Goal: Task Accomplishment & Management: Complete application form

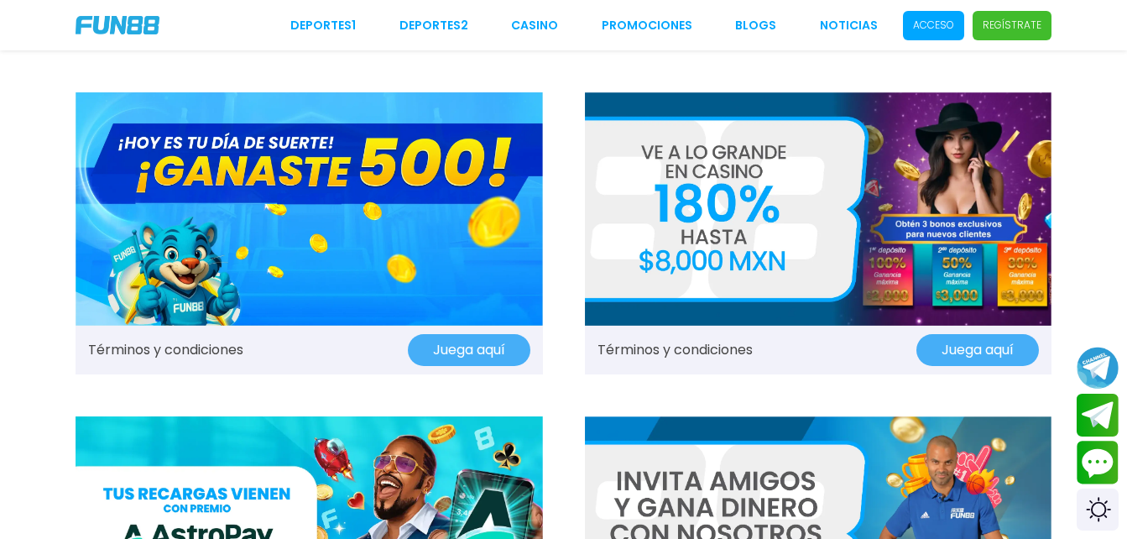
click at [941, 15] on span "Acceso" at bounding box center [933, 25] width 61 height 29
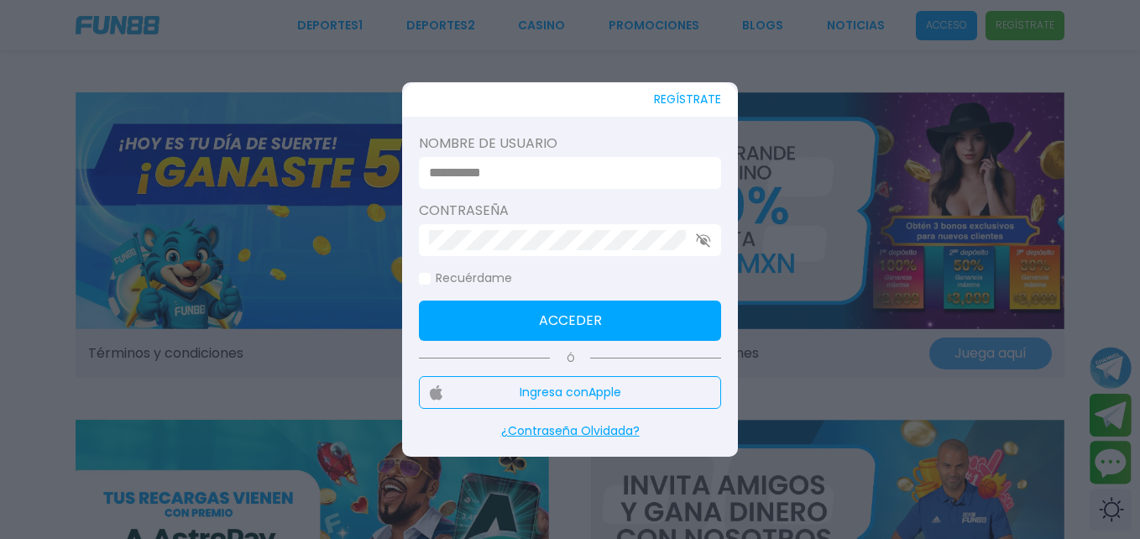
drag, startPoint x: 589, startPoint y: 193, endPoint x: 586, endPoint y: 146, distance: 47.1
click at [597, 157] on form "Nombre de usuario Contraseña Recuérdame Acceder" at bounding box center [570, 236] width 302 height 207
click at [597, 157] on div at bounding box center [570, 173] width 302 height 32
drag, startPoint x: 586, startPoint y: 146, endPoint x: 579, endPoint y: 164, distance: 18.9
click at [579, 164] on input at bounding box center [565, 173] width 272 height 20
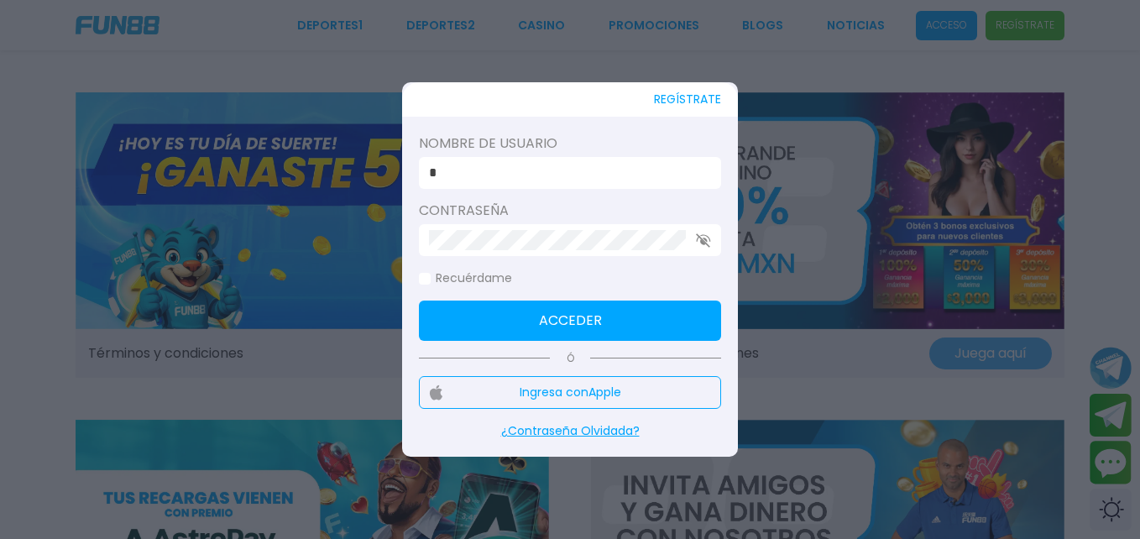
type input "**********"
click at [553, 321] on button "Acceder" at bounding box center [570, 320] width 302 height 40
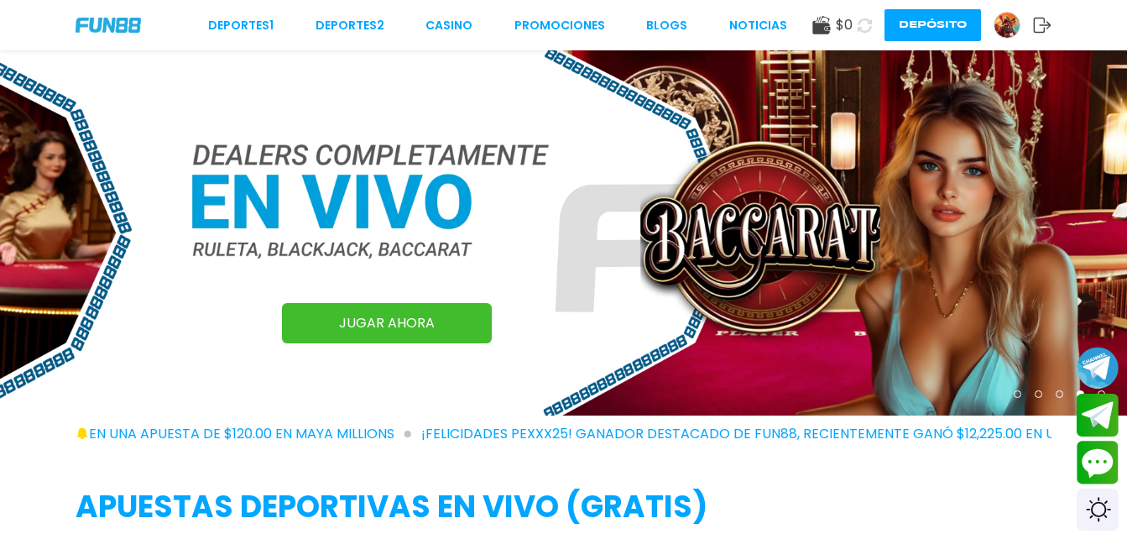
click at [1007, 32] on img at bounding box center [1007, 25] width 25 height 25
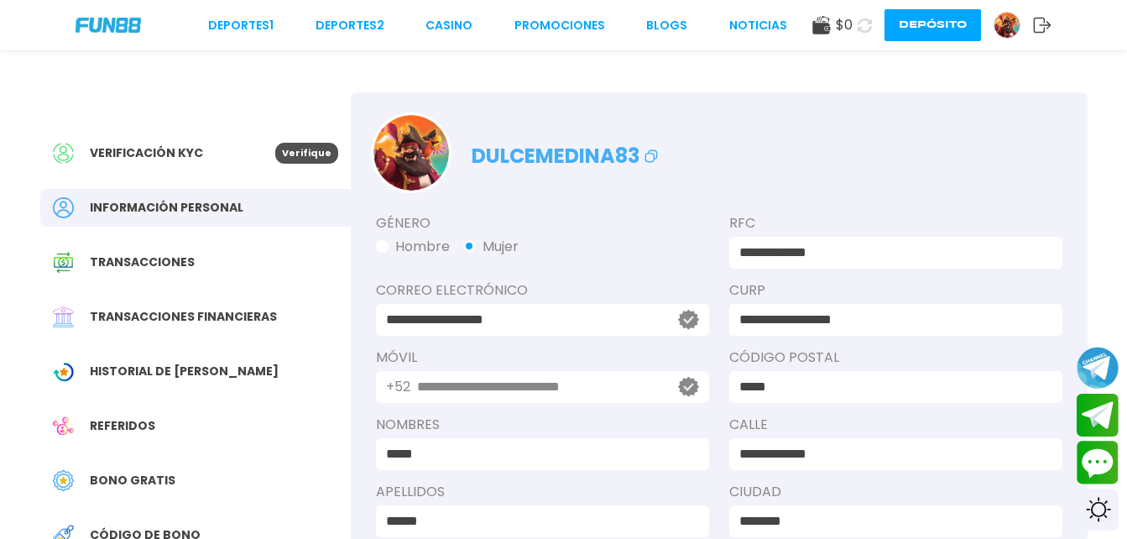
click at [785, 321] on input "**********" at bounding box center [890, 320] width 303 height 20
click at [724, 316] on button "Verifica ahora" at bounding box center [762, 319] width 101 height 55
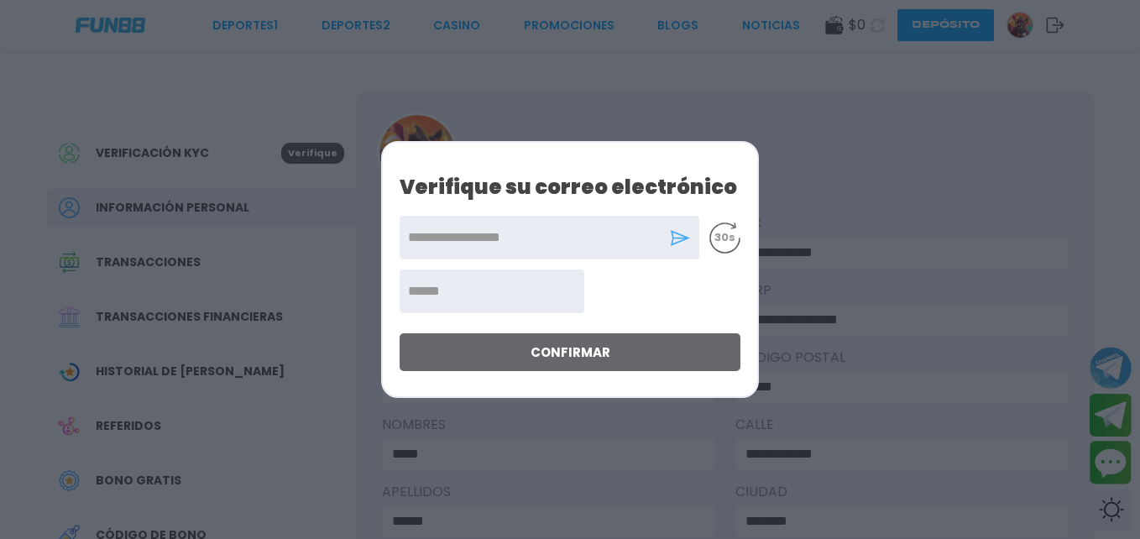
click at [682, 241] on icon at bounding box center [680, 238] width 21 height 16
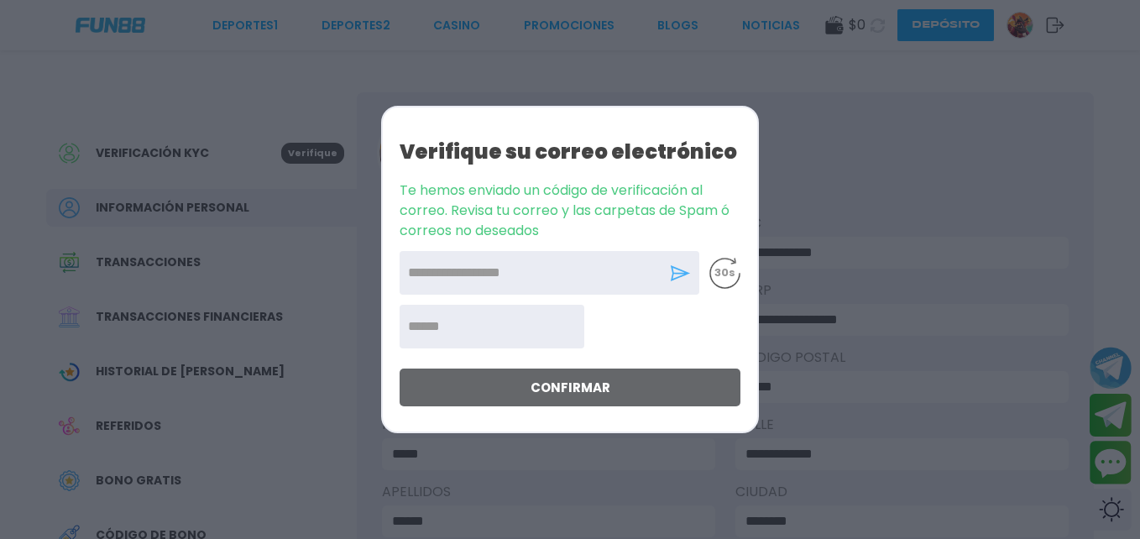
click at [498, 331] on input "number" at bounding box center [492, 327] width 185 height 44
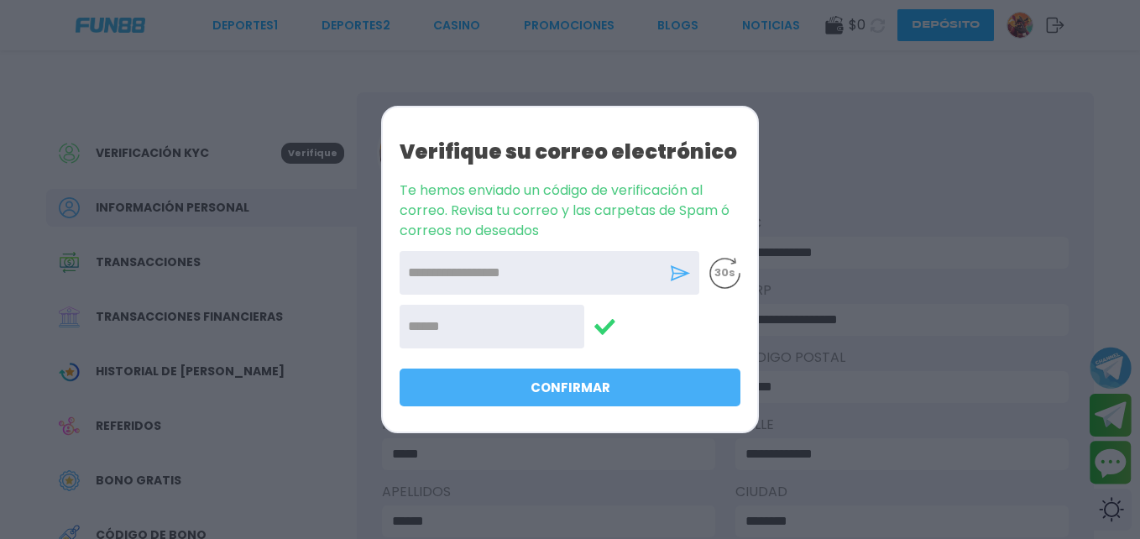
type input "******"
click at [489, 395] on button "Confirmar" at bounding box center [570, 387] width 341 height 38
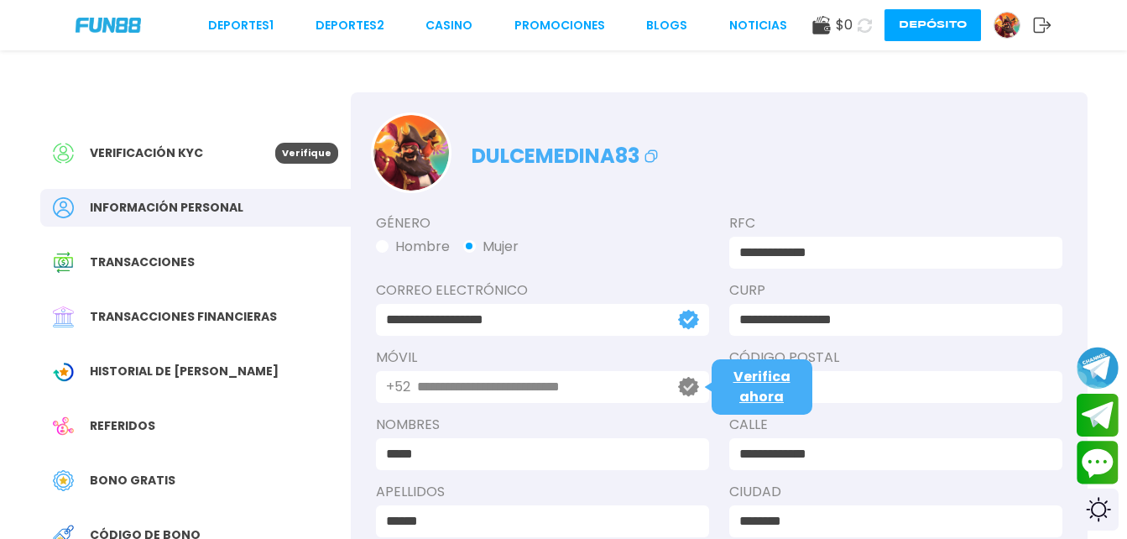
click at [693, 389] on icon at bounding box center [688, 386] width 21 height 19
click at [771, 379] on span "Verifica ahora" at bounding box center [762, 386] width 57 height 39
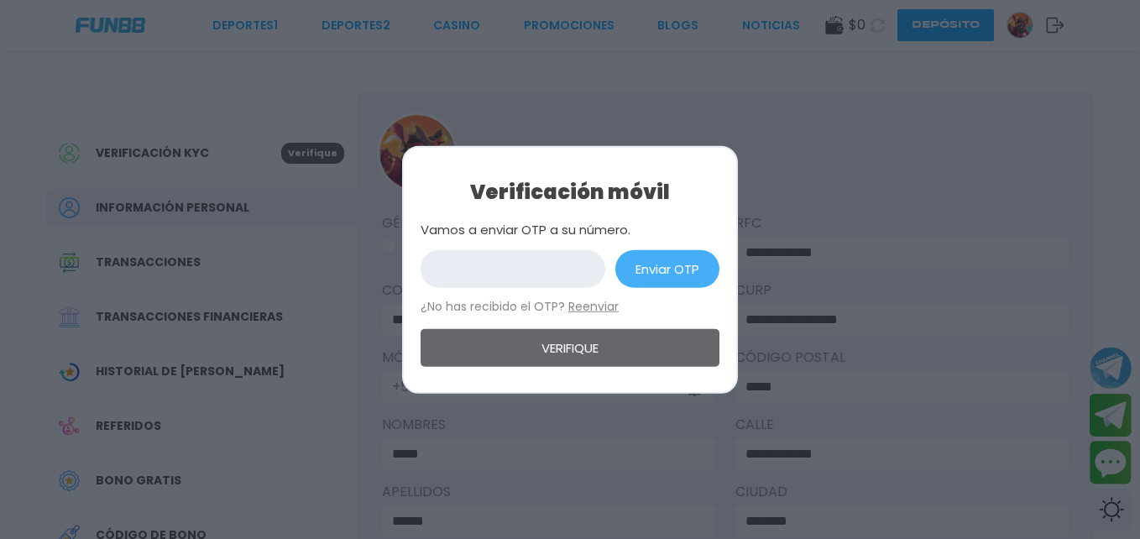
click at [661, 274] on button "Enviar OTP" at bounding box center [667, 268] width 104 height 38
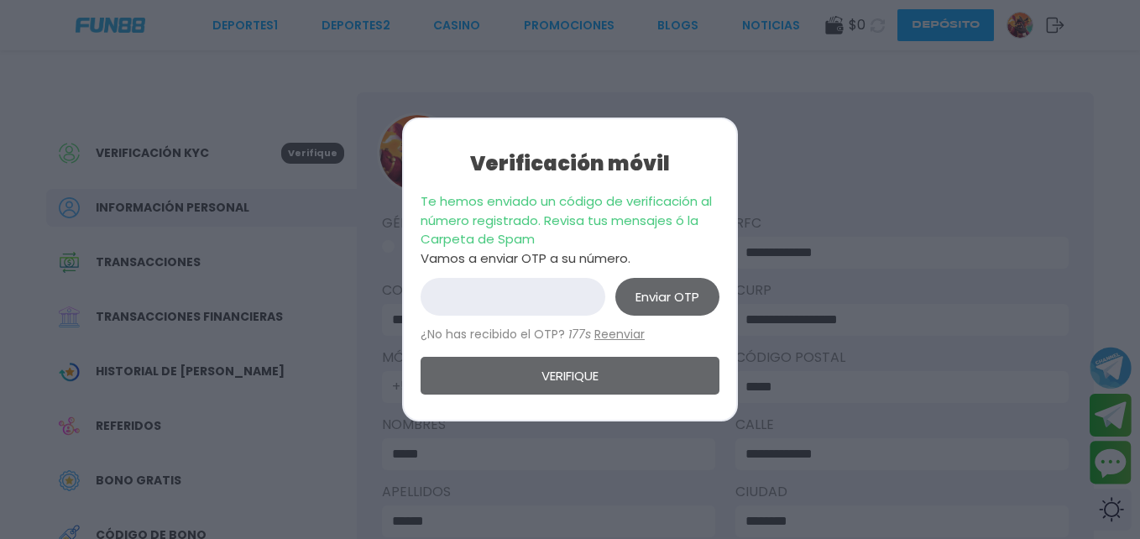
click at [566, 306] on input "number" at bounding box center [513, 297] width 185 height 38
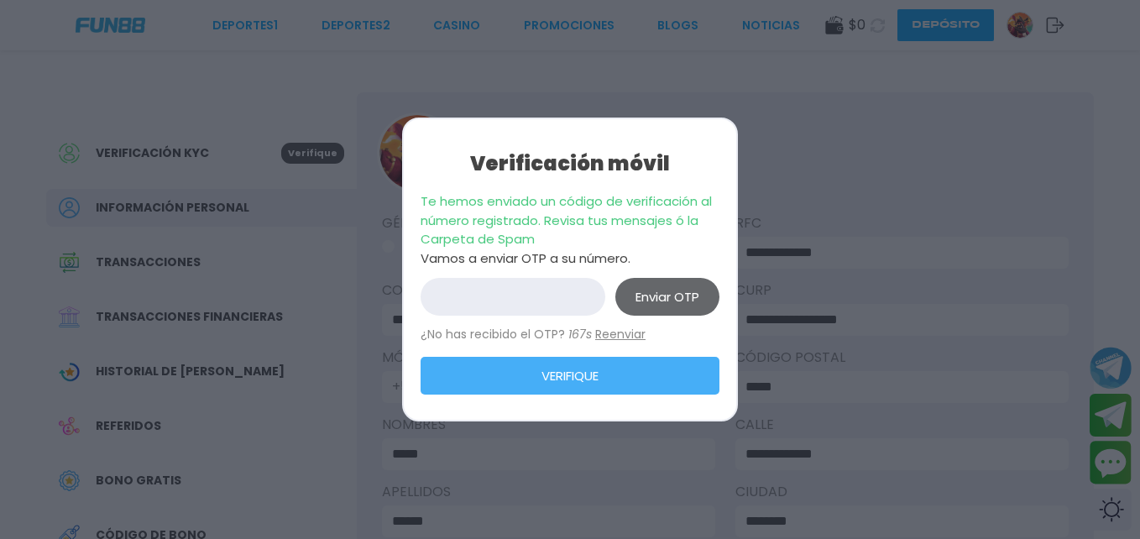
type input "******"
click at [551, 368] on button "Verifique" at bounding box center [570, 376] width 299 height 38
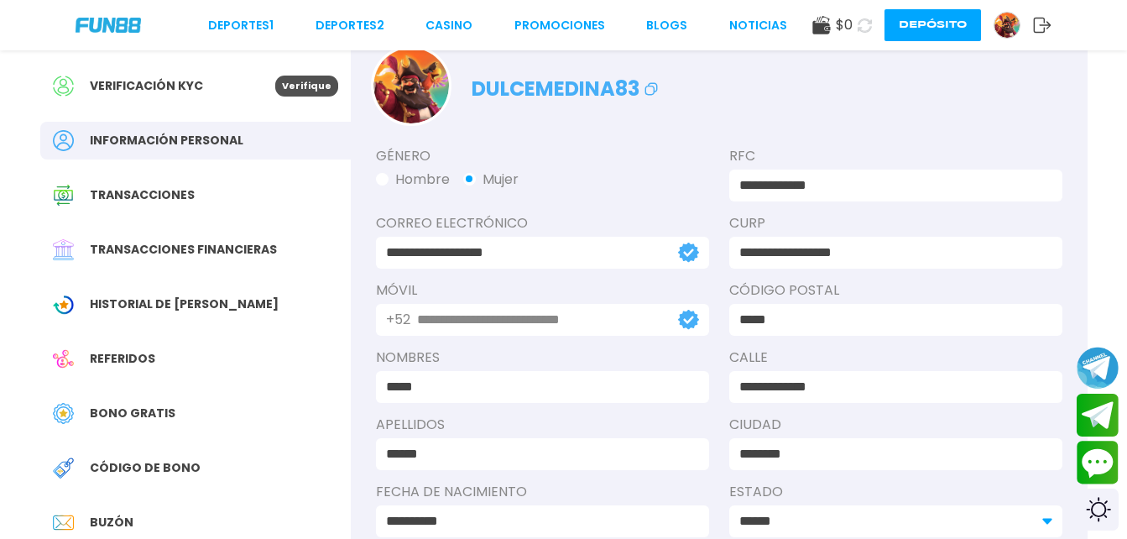
scroll to position [90, 0]
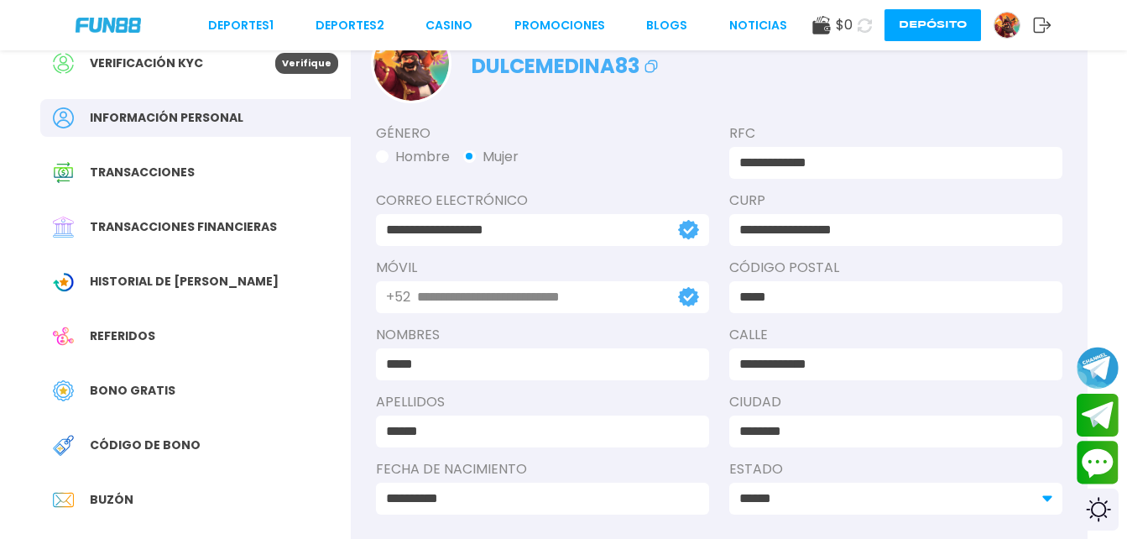
click at [144, 389] on span "Bono Gratis" at bounding box center [133, 391] width 86 height 18
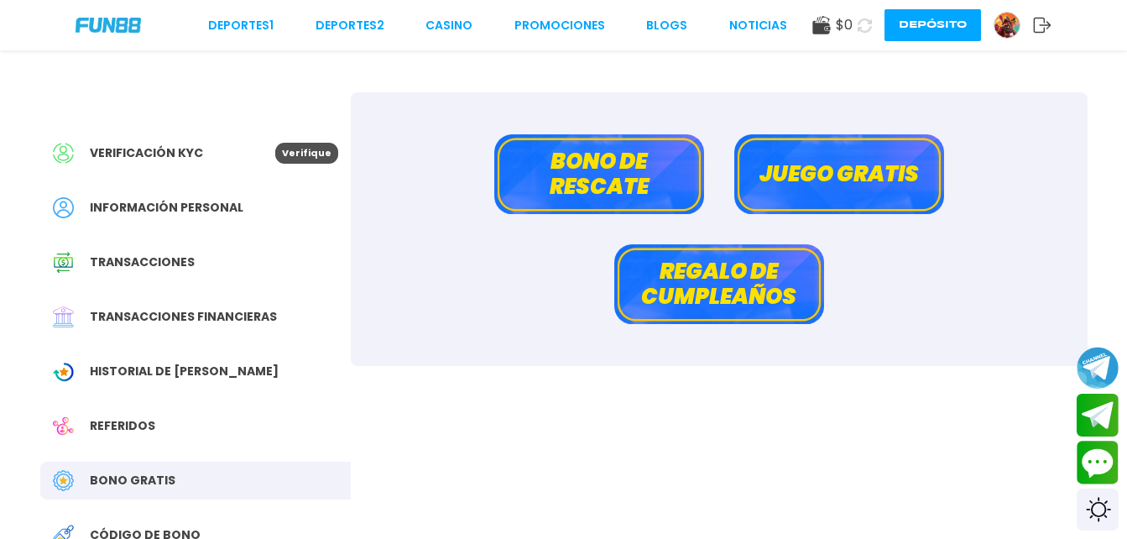
click at [128, 374] on span "Historial de [PERSON_NAME]" at bounding box center [184, 372] width 189 height 18
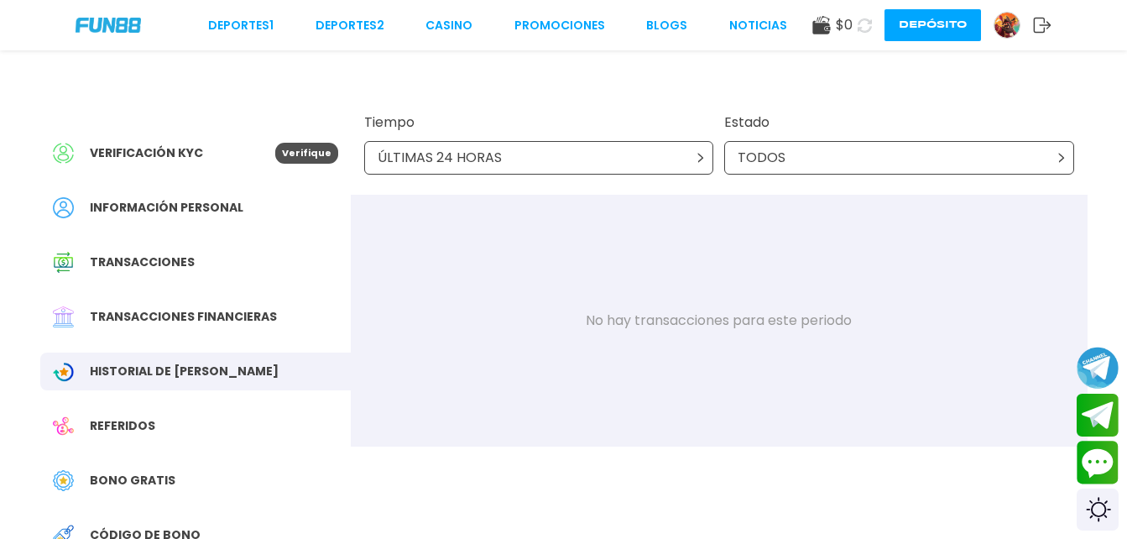
click at [166, 154] on span "Verificación KYC" at bounding box center [146, 153] width 113 height 18
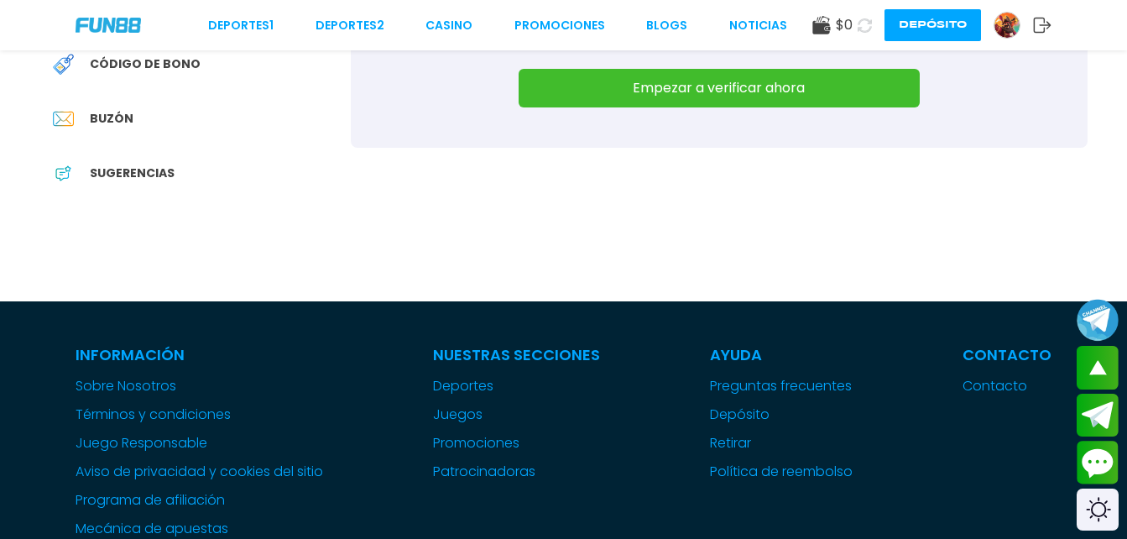
scroll to position [1067, 0]
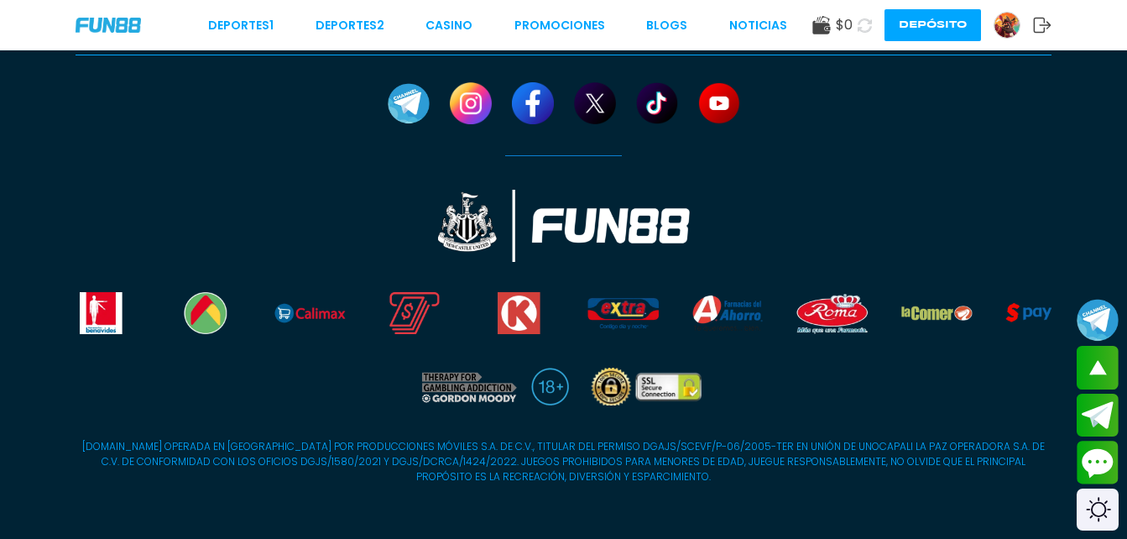
click at [856, 25] on button at bounding box center [865, 25] width 24 height 24
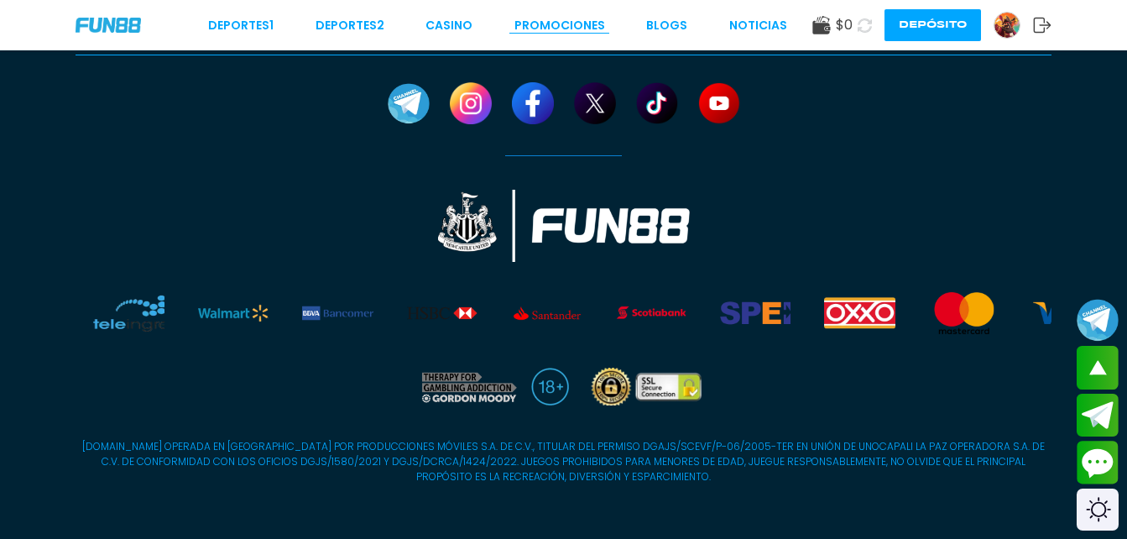
click at [577, 24] on link "Promociones" at bounding box center [560, 26] width 91 height 18
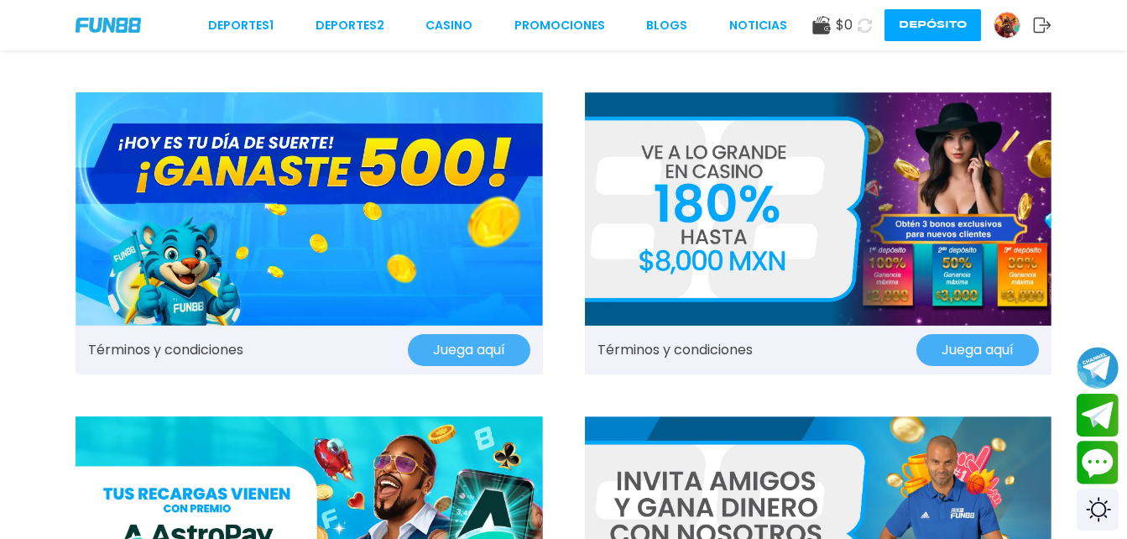
click at [488, 347] on button "Juega aquí" at bounding box center [469, 350] width 123 height 32
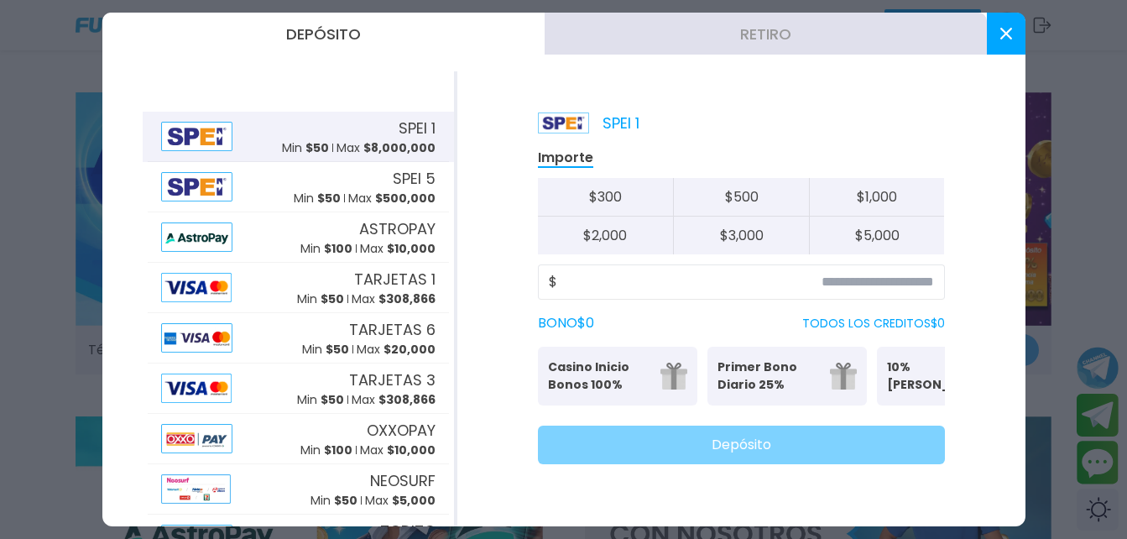
click at [1008, 35] on use at bounding box center [1006, 34] width 12 height 12
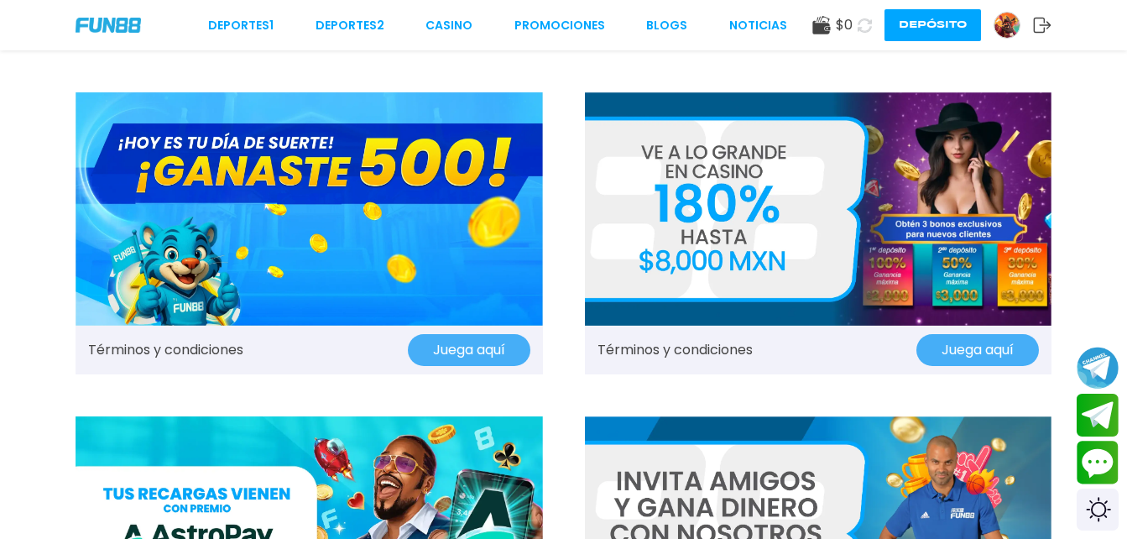
click at [526, 13] on div "Deportes 1 Deportes 2 CASINO Promociones BLOGS NOTICIAS $ 0 Depósito" at bounding box center [563, 25] width 1127 height 50
click at [555, 26] on link "Promociones" at bounding box center [560, 26] width 91 height 18
click at [579, 26] on link "Promociones" at bounding box center [560, 26] width 91 height 18
click at [449, 15] on div "Deportes 1 Deportes 2 CASINO Promociones BLOGS NOTICIAS $ 0 Depósito" at bounding box center [563, 25] width 1127 height 50
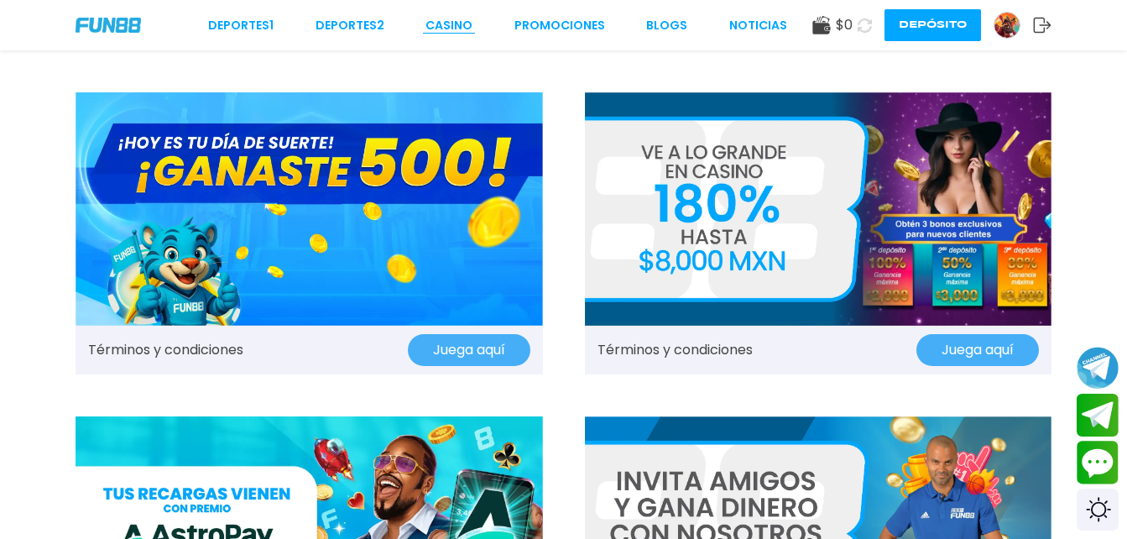
click at [453, 26] on link "CASINO" at bounding box center [449, 26] width 47 height 18
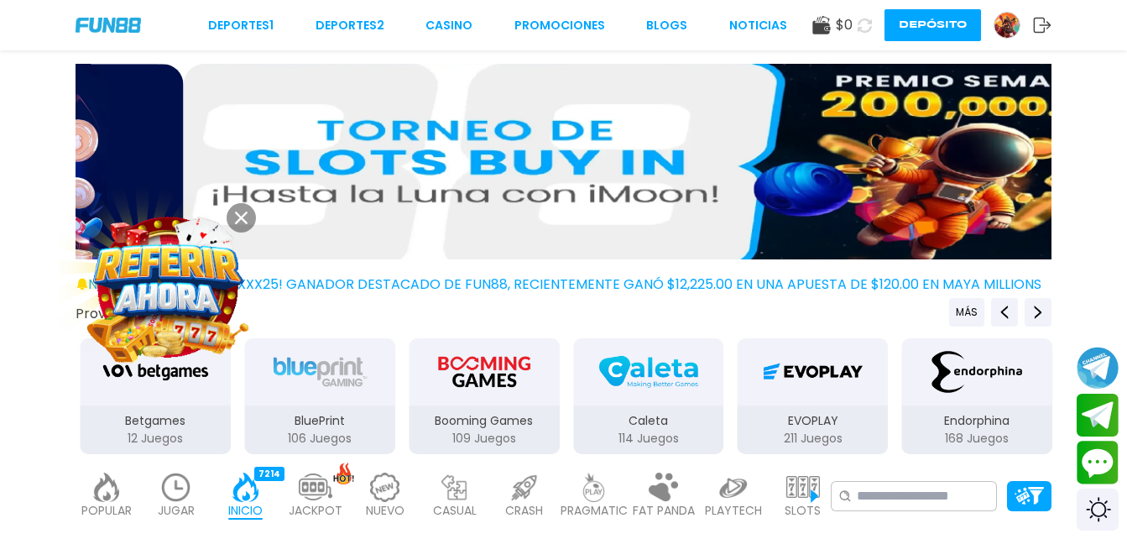
click at [335, 499] on div "JACKPOT 133" at bounding box center [315, 495] width 61 height 67
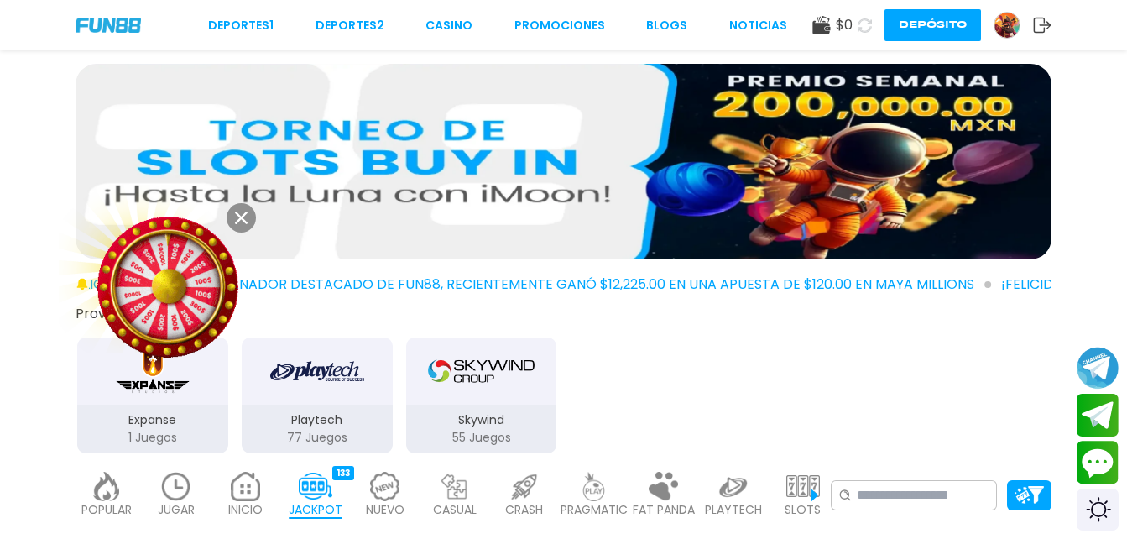
click at [335, 499] on div "JACKPOT 133" at bounding box center [315, 495] width 61 height 67
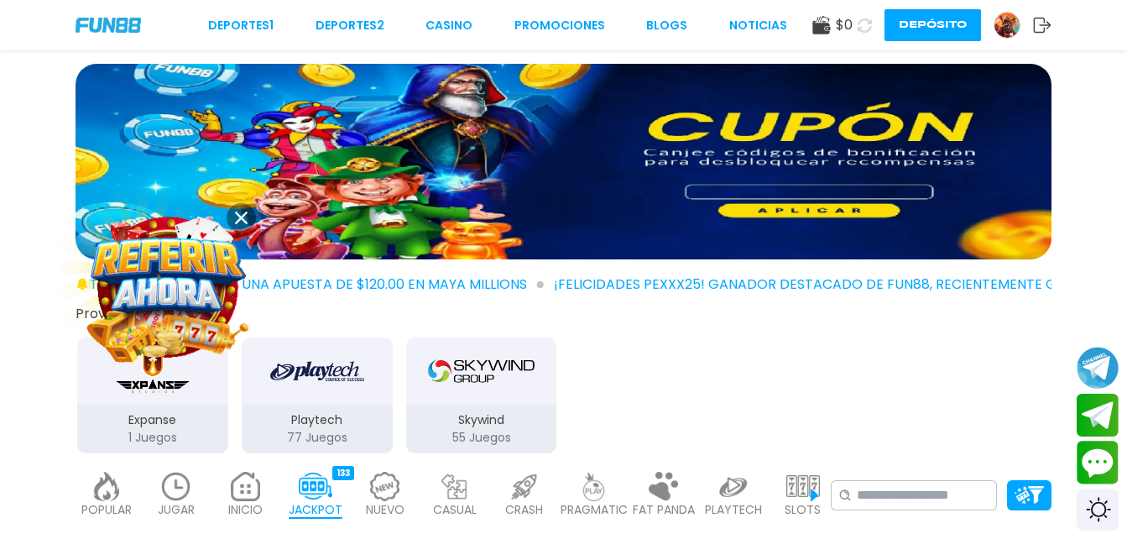
click at [995, 24] on img at bounding box center [1007, 25] width 25 height 25
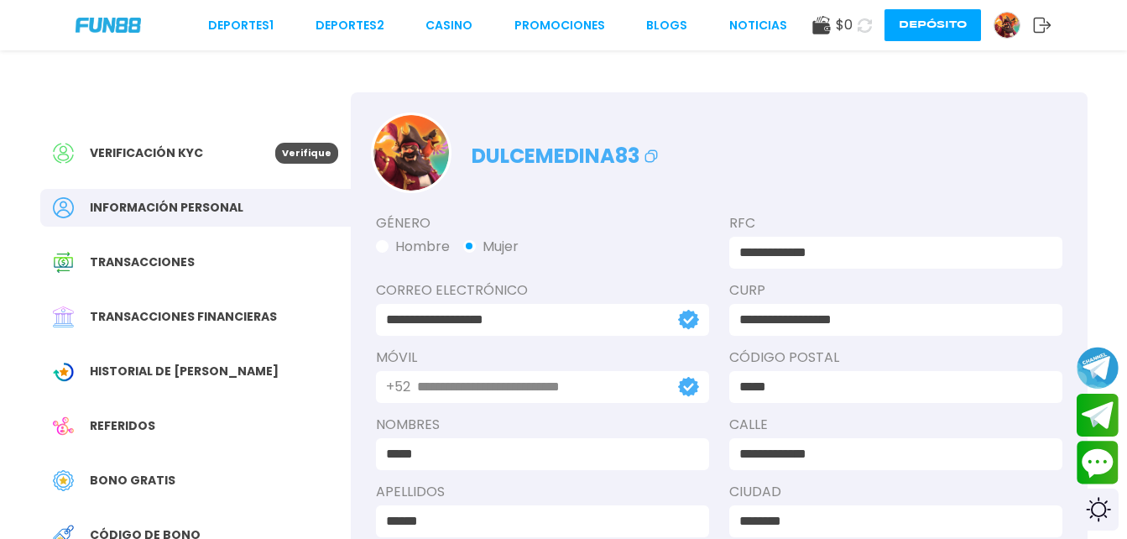
click at [163, 373] on span "Historial de [PERSON_NAME]" at bounding box center [184, 372] width 189 height 18
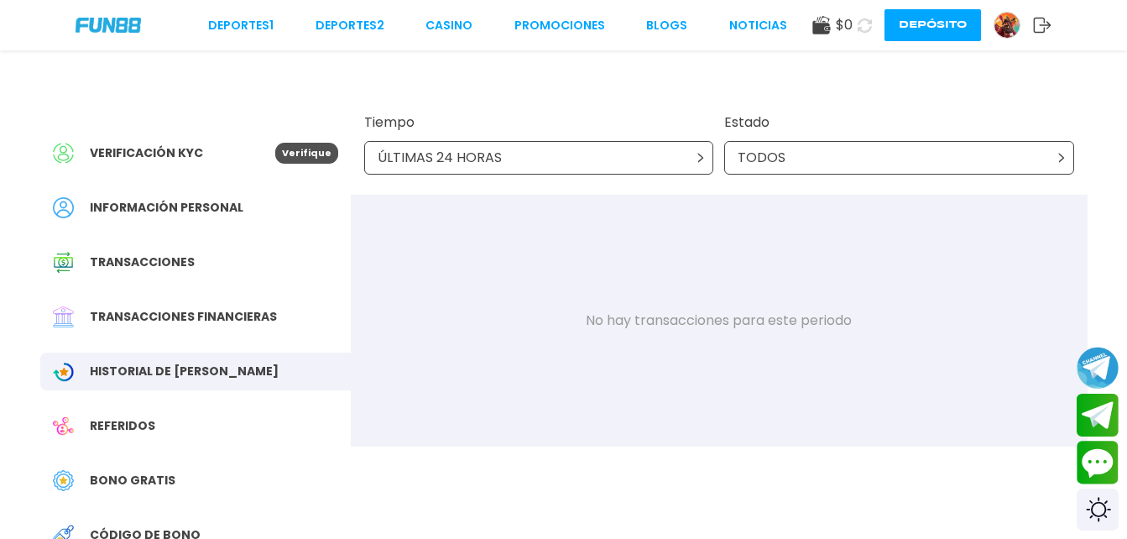
click at [312, 156] on p "Verifique" at bounding box center [306, 153] width 63 height 21
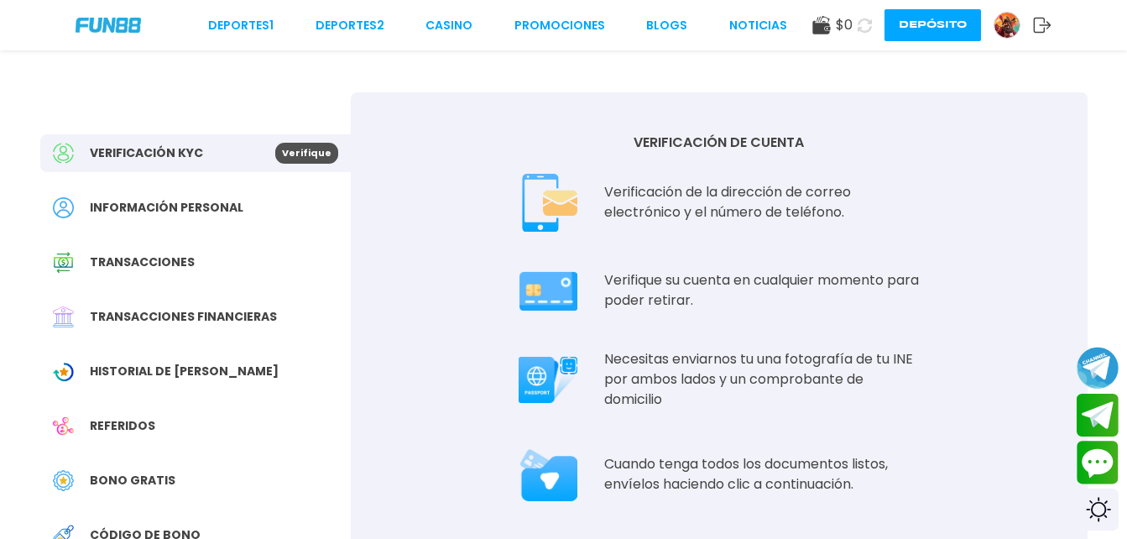
scroll to position [471, 0]
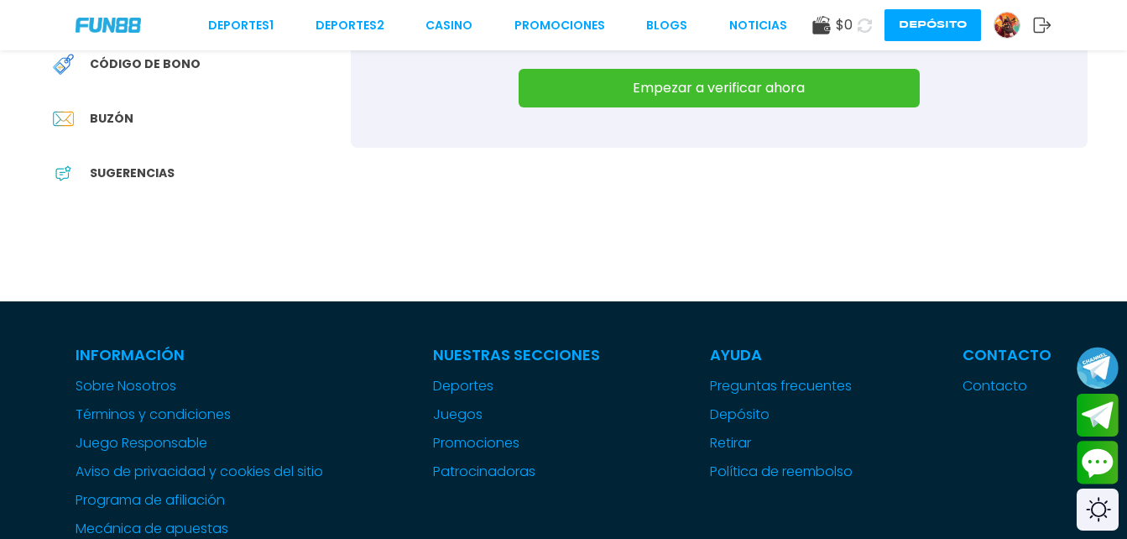
click at [694, 91] on button "Empezar a verificar ahora" at bounding box center [719, 88] width 401 height 39
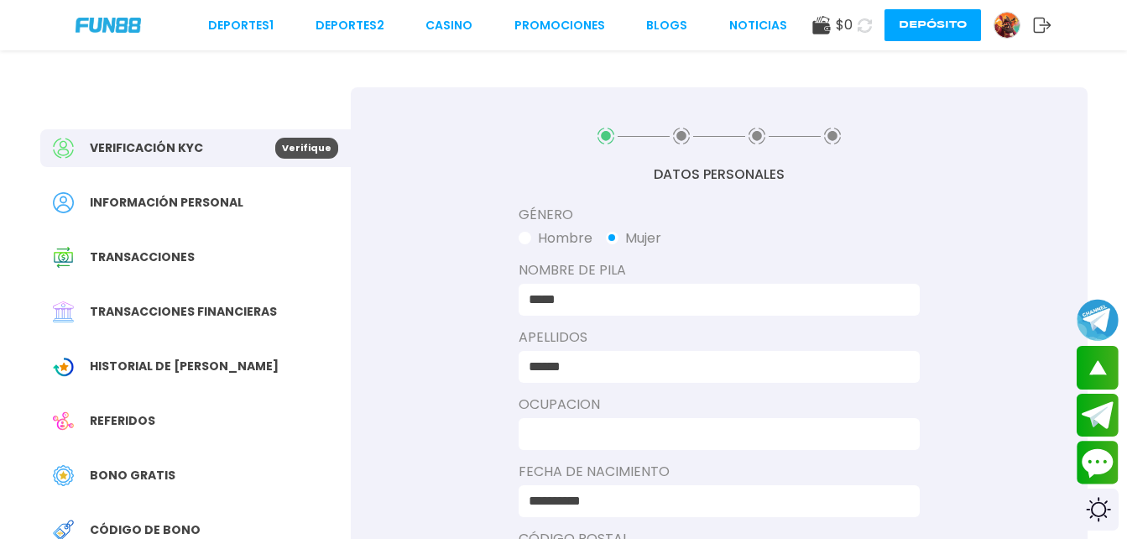
scroll to position [0, 0]
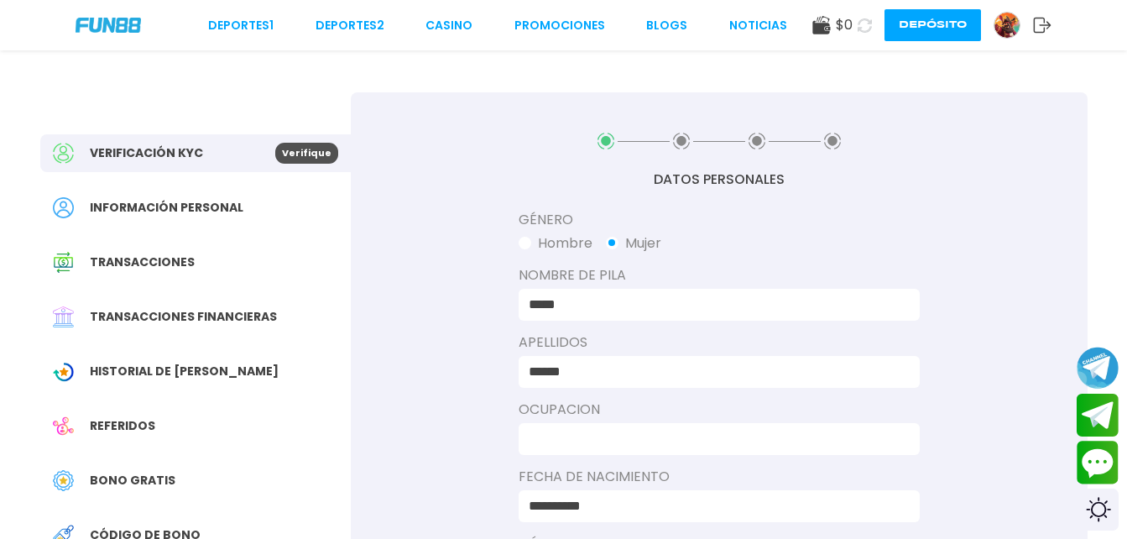
click at [644, 304] on input "*****" at bounding box center [714, 305] width 371 height 20
type input "**********"
click at [609, 377] on input "******" at bounding box center [714, 372] width 371 height 20
type input "**********"
click at [643, 431] on input at bounding box center [714, 439] width 371 height 20
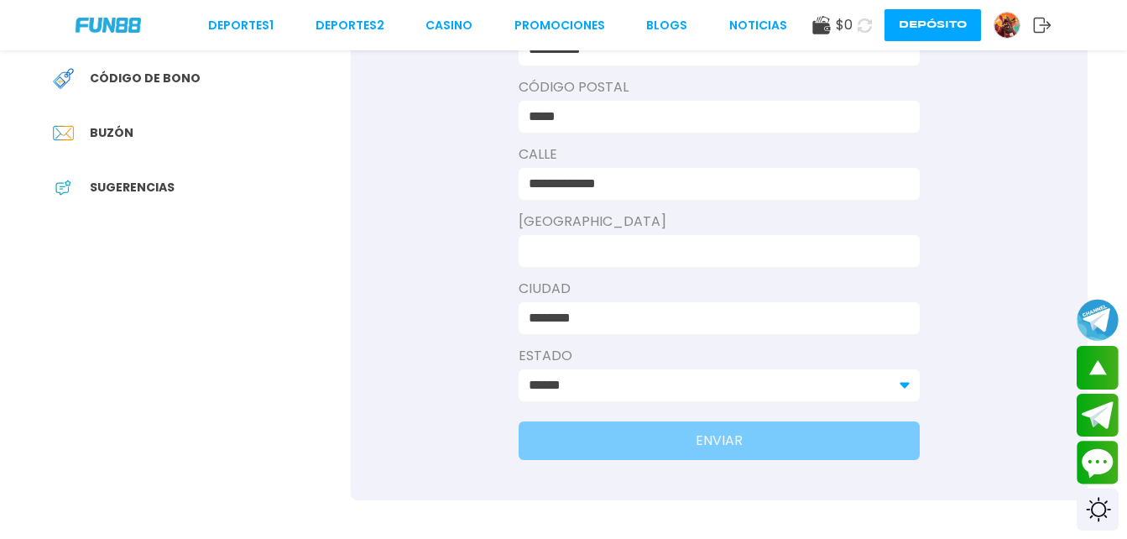
scroll to position [459, 0]
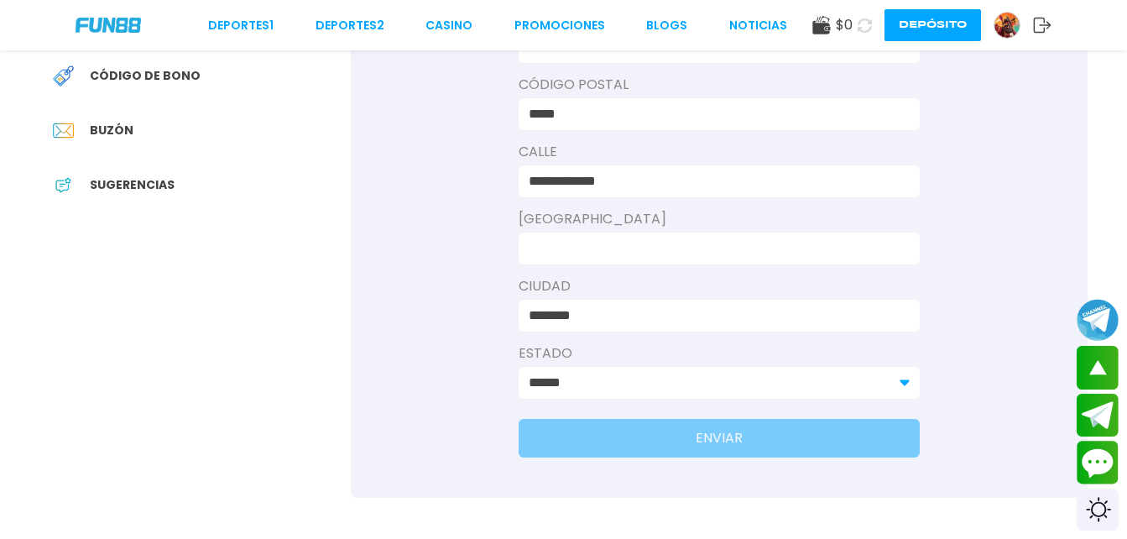
type input "**********"
click at [707, 247] on input at bounding box center [714, 248] width 371 height 20
type input "******"
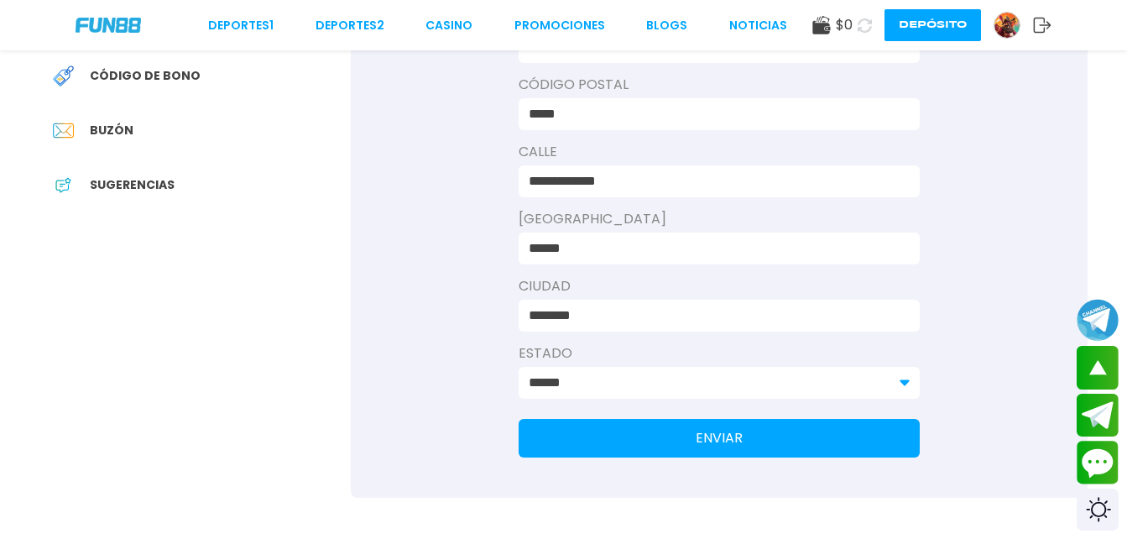
click at [768, 437] on button "ENVIAR" at bounding box center [719, 438] width 401 height 39
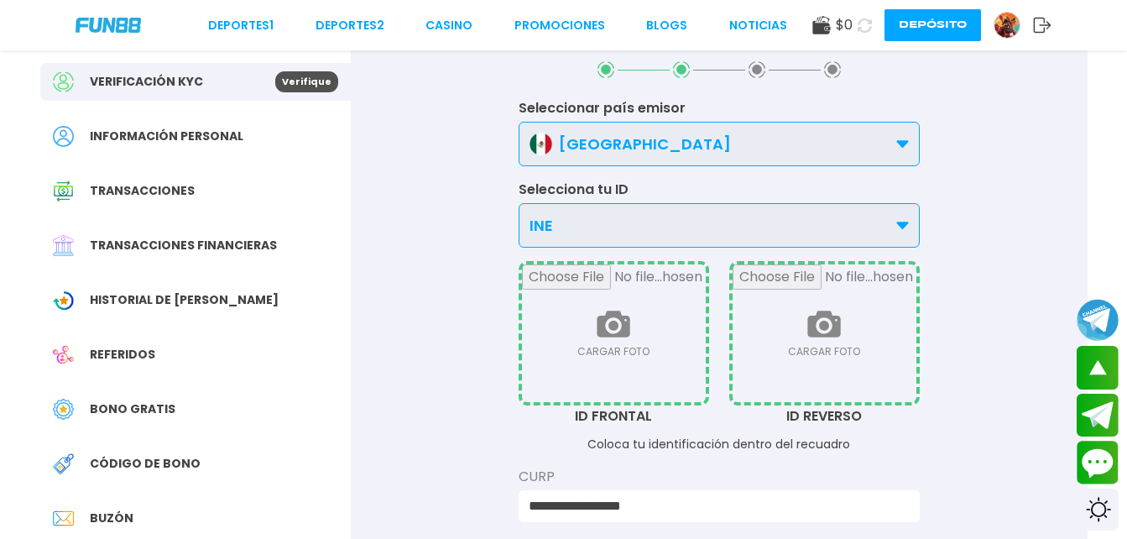
scroll to position [0, 0]
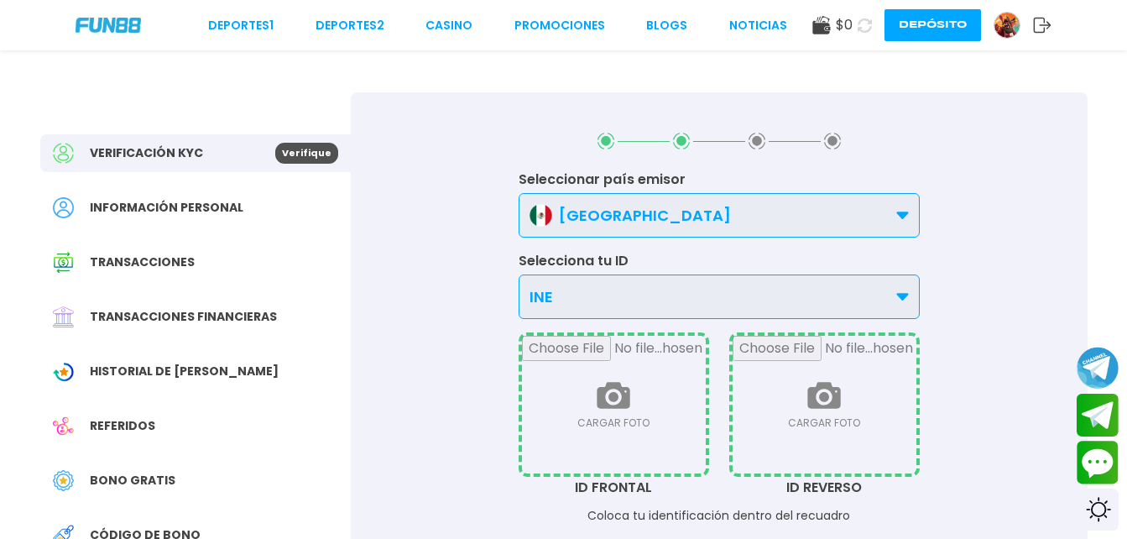
click at [609, 390] on input "file" at bounding box center [614, 405] width 184 height 138
